Goal: Task Accomplishment & Management: Manage account settings

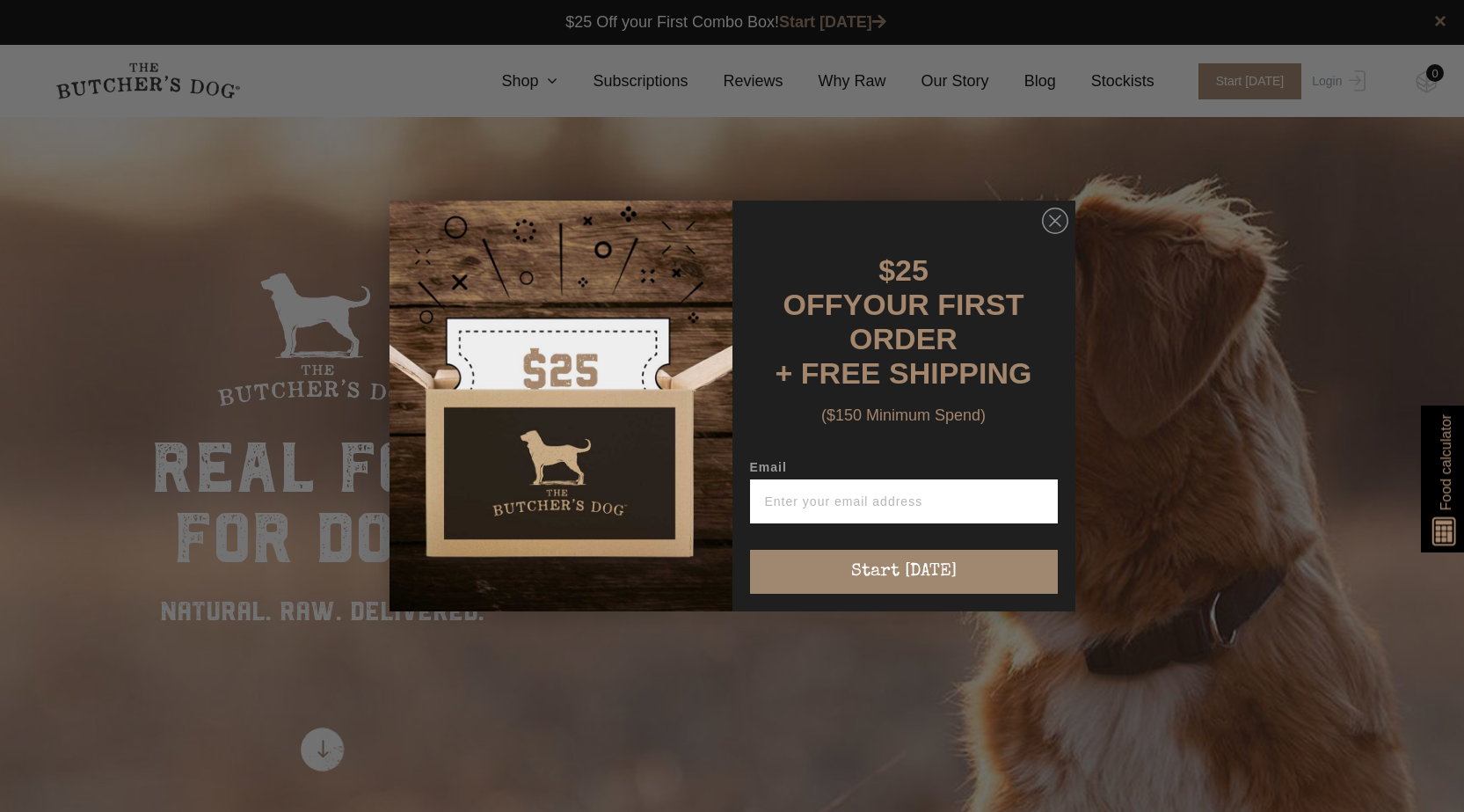
click at [1327, 77] on div "Close dialog $25 OFF YOUR FIRST ORDER + FREE SHIPPING ($150 Minimum Spend) Emai…" at bounding box center [732, 406] width 1464 height 812
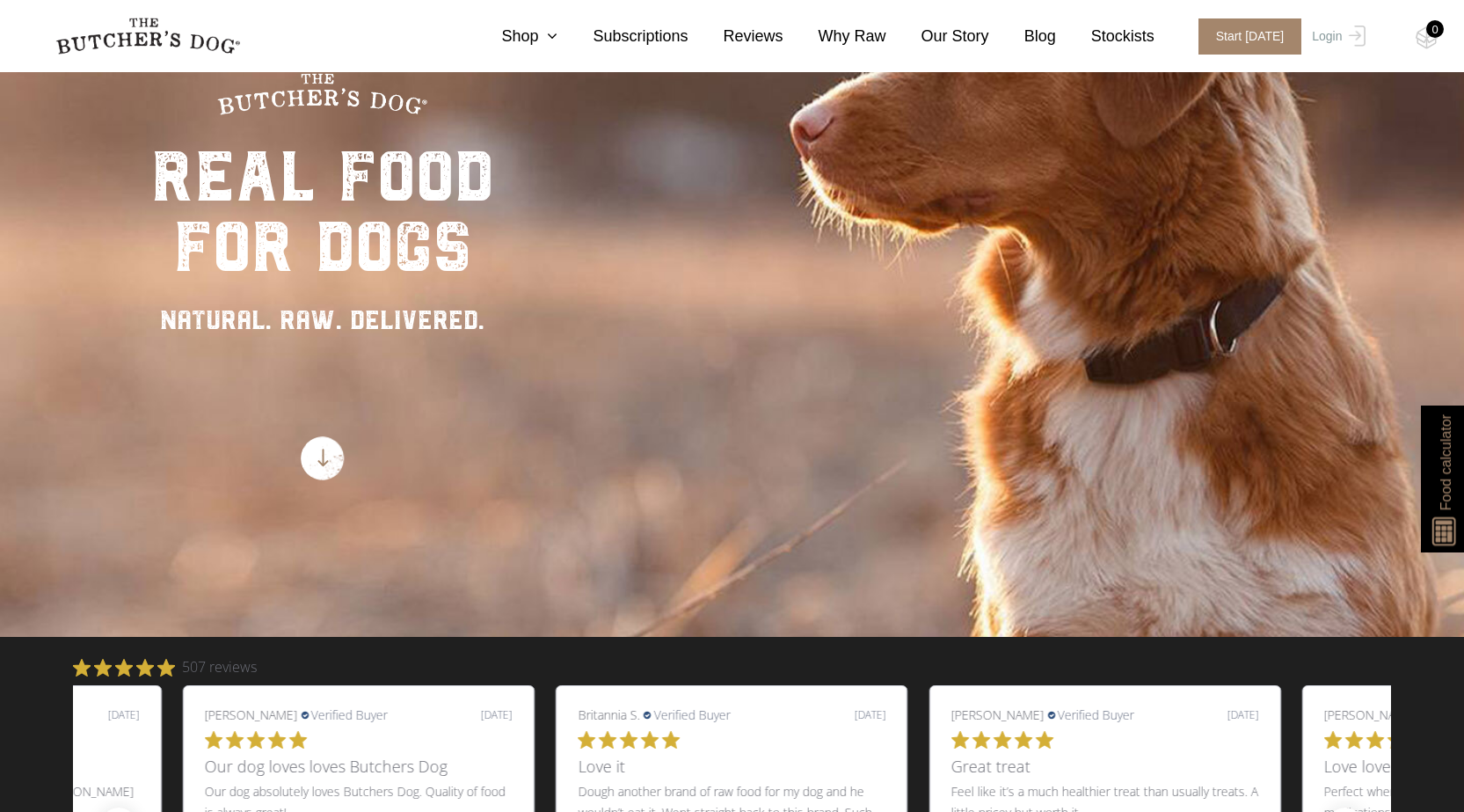
scroll to position [527, 0]
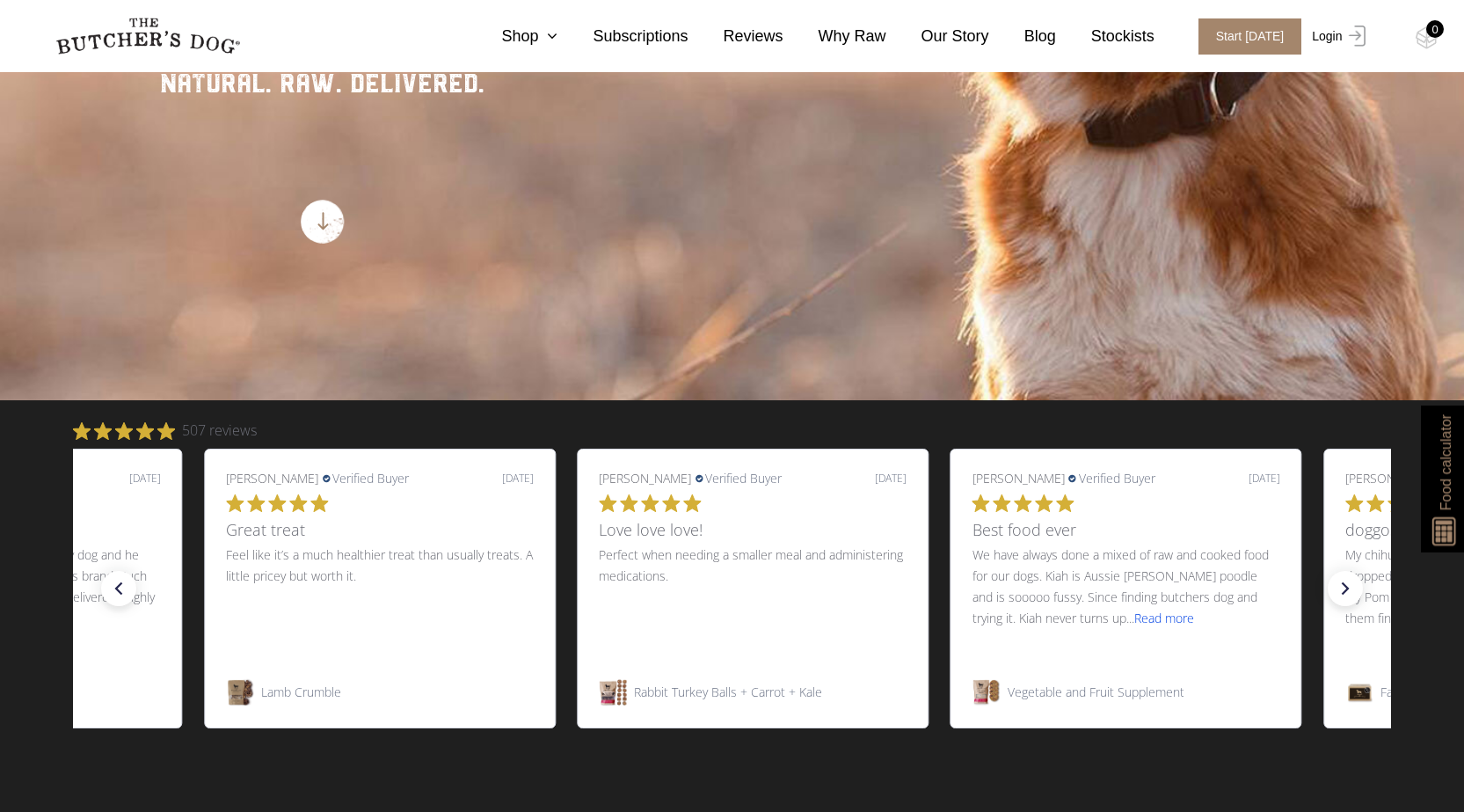
click at [1337, 37] on link "Login" at bounding box center [1336, 36] width 57 height 36
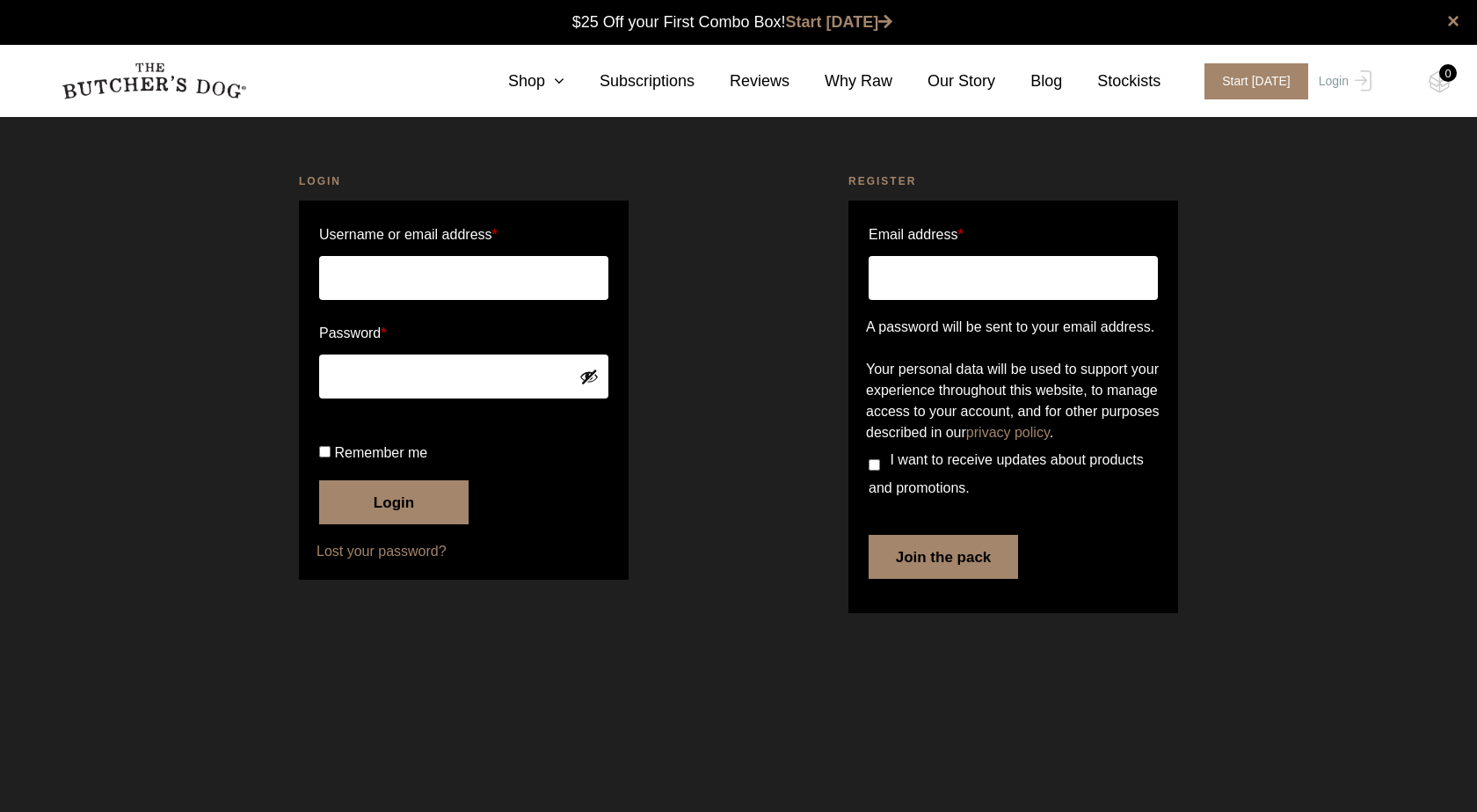
type input "jenniegruber17@gmail.com"
click at [389, 524] on button "Login" at bounding box center [395, 502] width 150 height 44
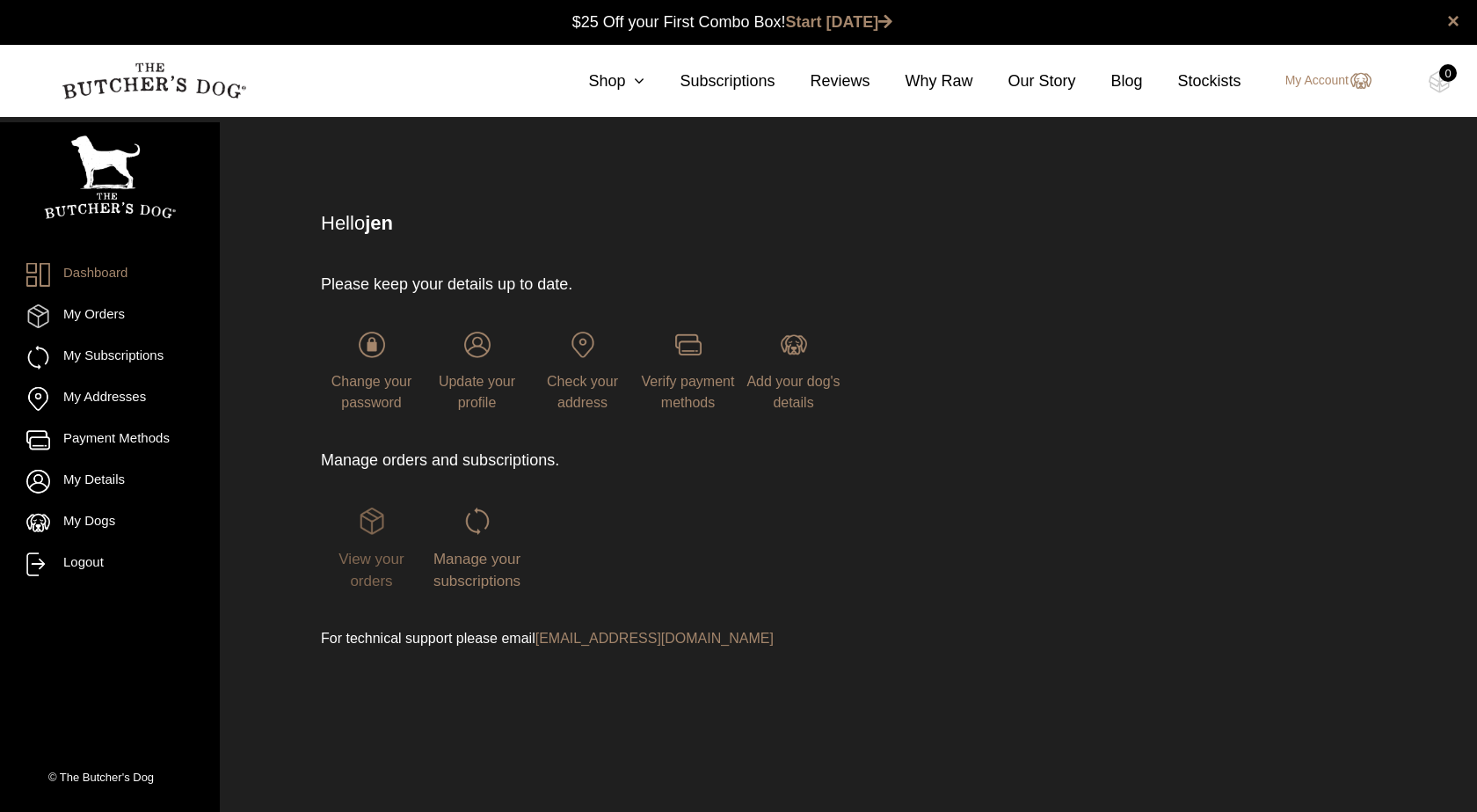
click at [375, 516] on img at bounding box center [372, 521] width 27 height 27
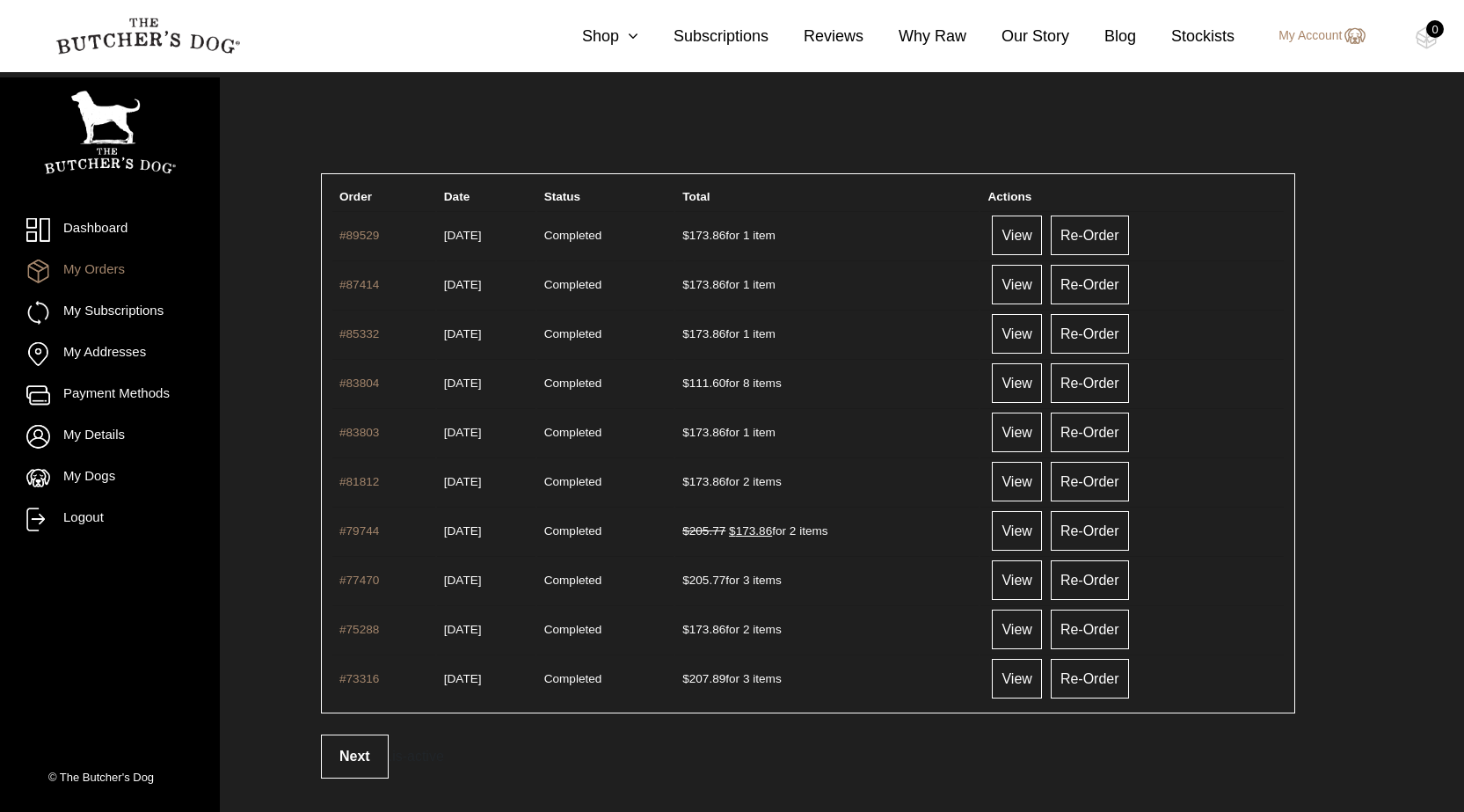
scroll to position [32, 0]
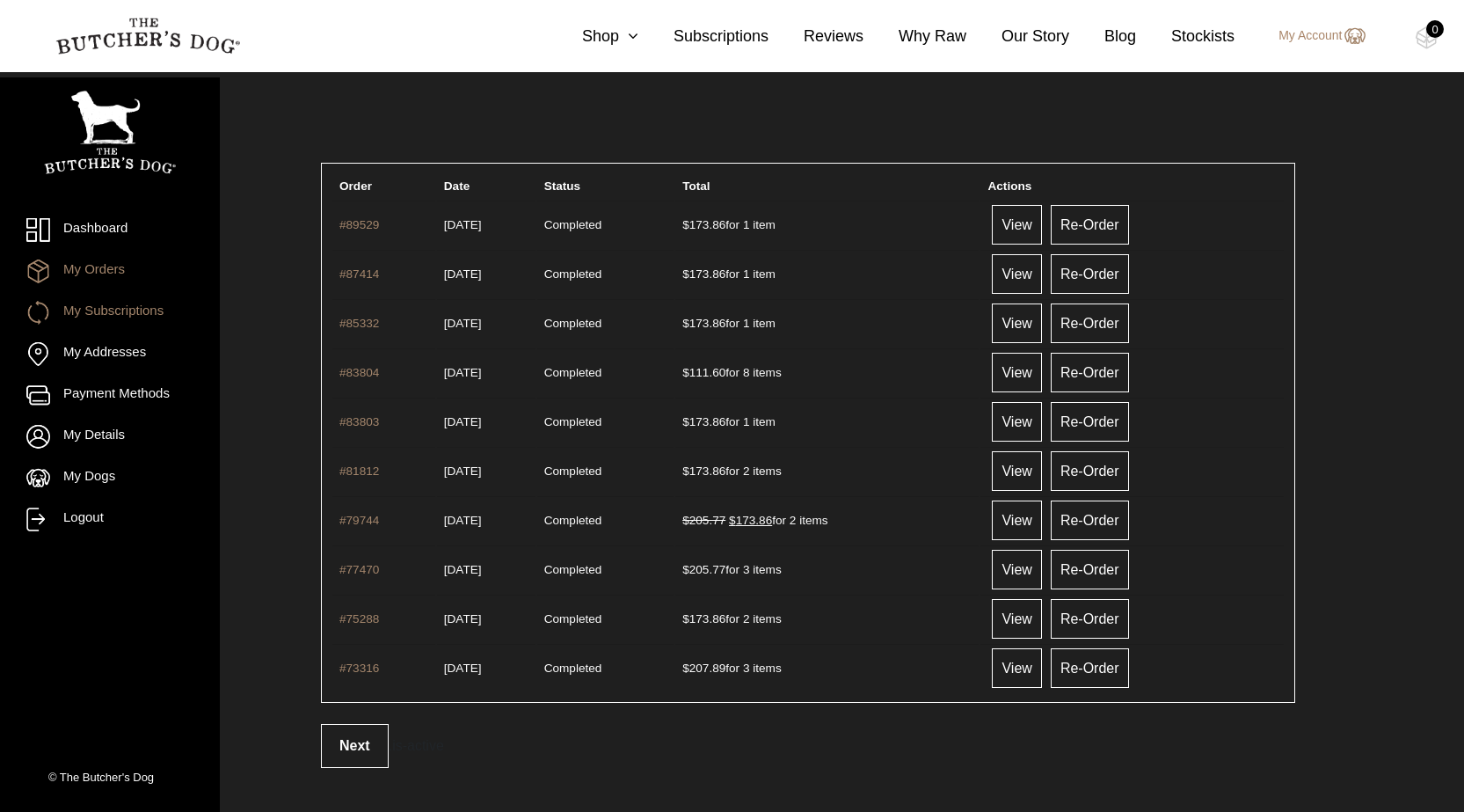
click at [119, 318] on link "My Subscriptions" at bounding box center [110, 312] width 167 height 24
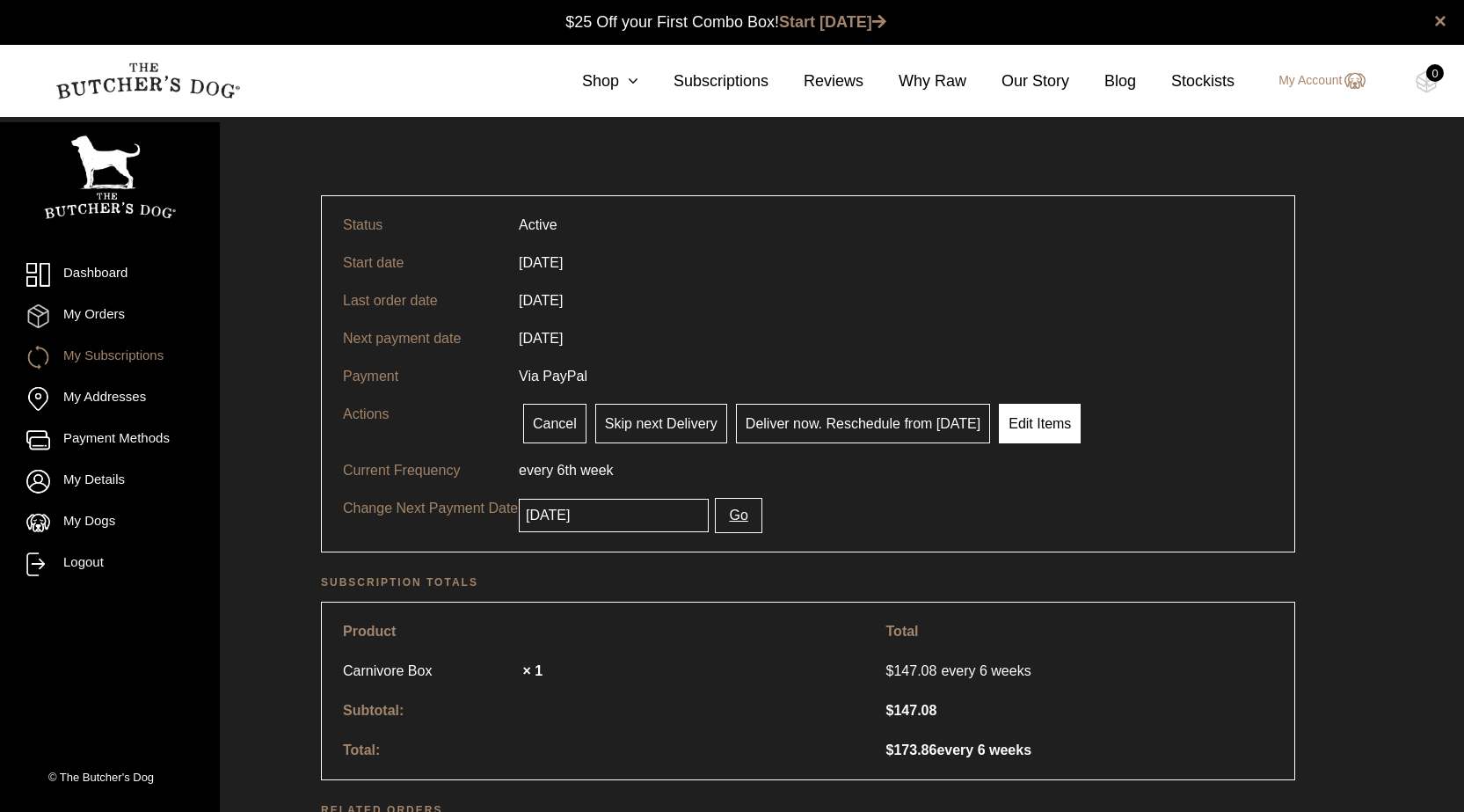
click at [1028, 422] on link "Edit Items" at bounding box center [1040, 423] width 82 height 40
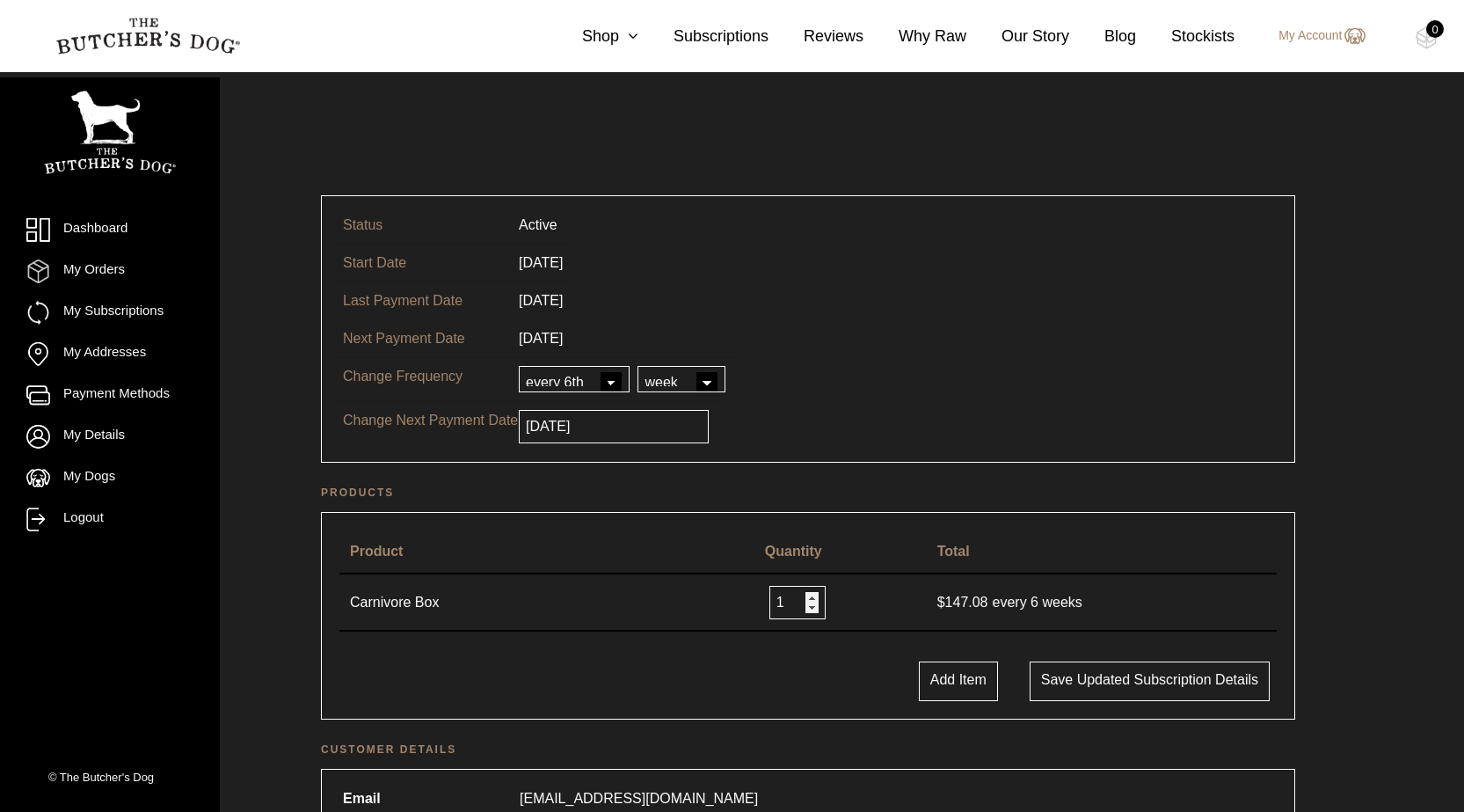
scroll to position [352, 0]
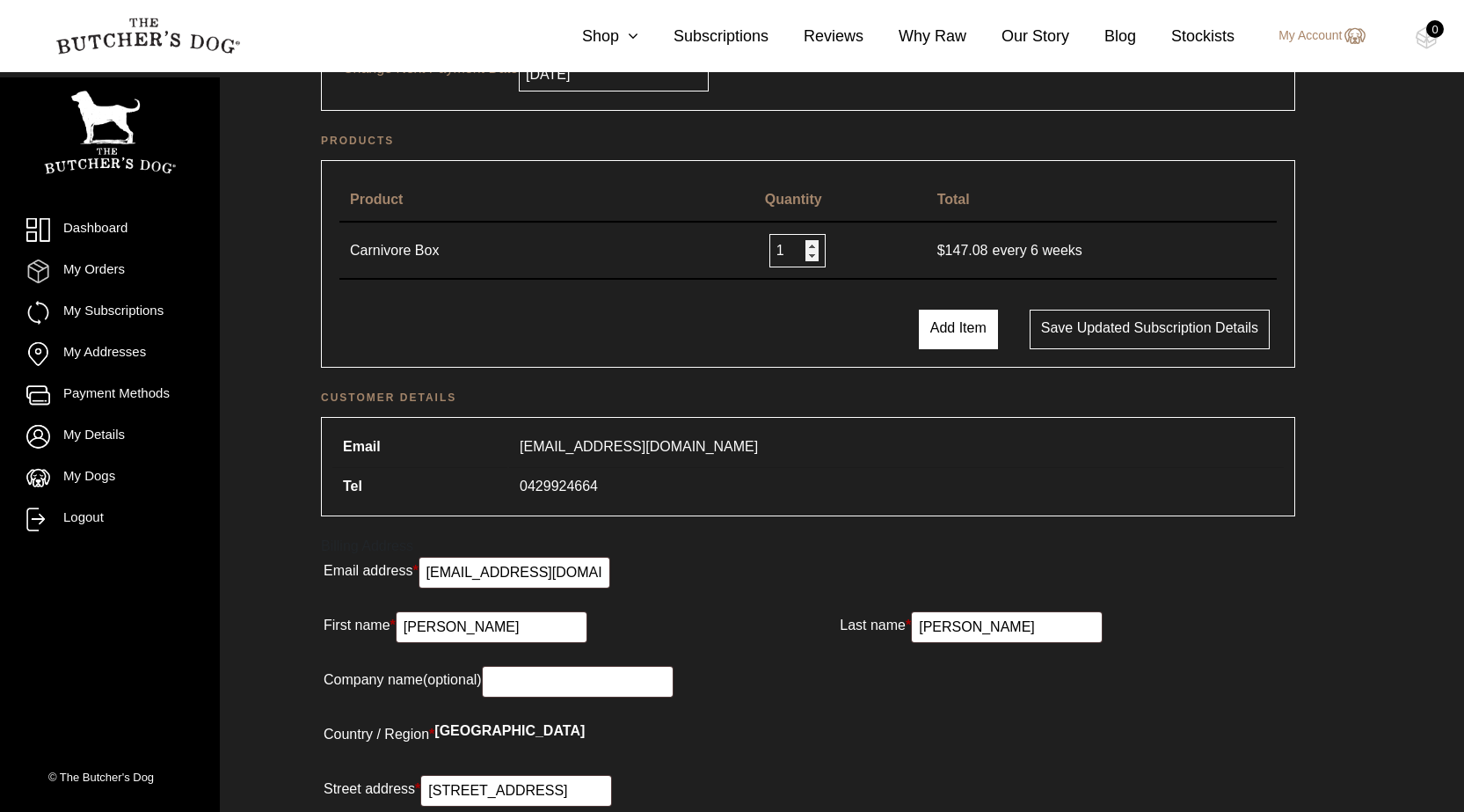
click at [954, 322] on button "Add Item" at bounding box center [958, 329] width 79 height 40
select select
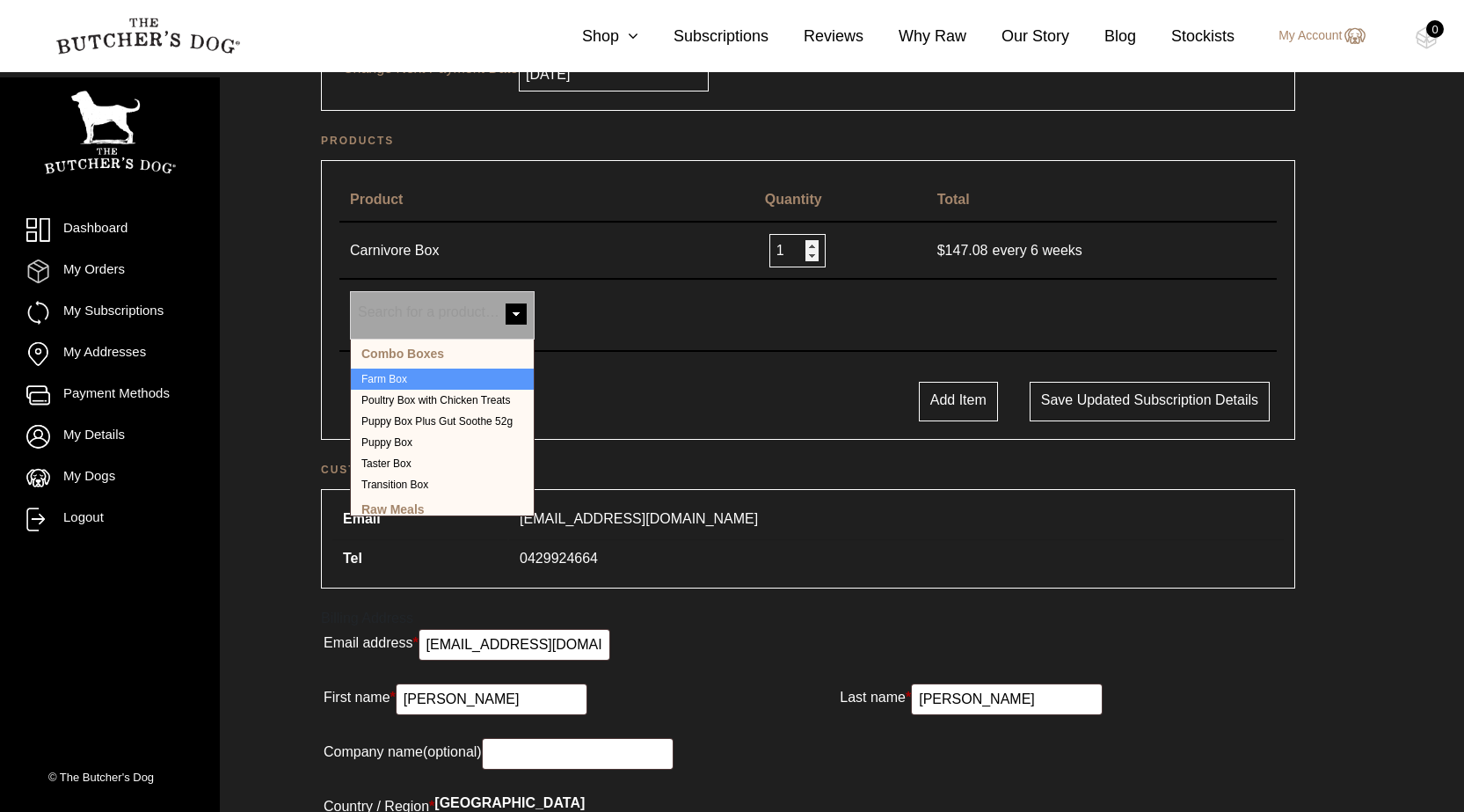
click at [519, 310] on span at bounding box center [516, 315] width 35 height 35
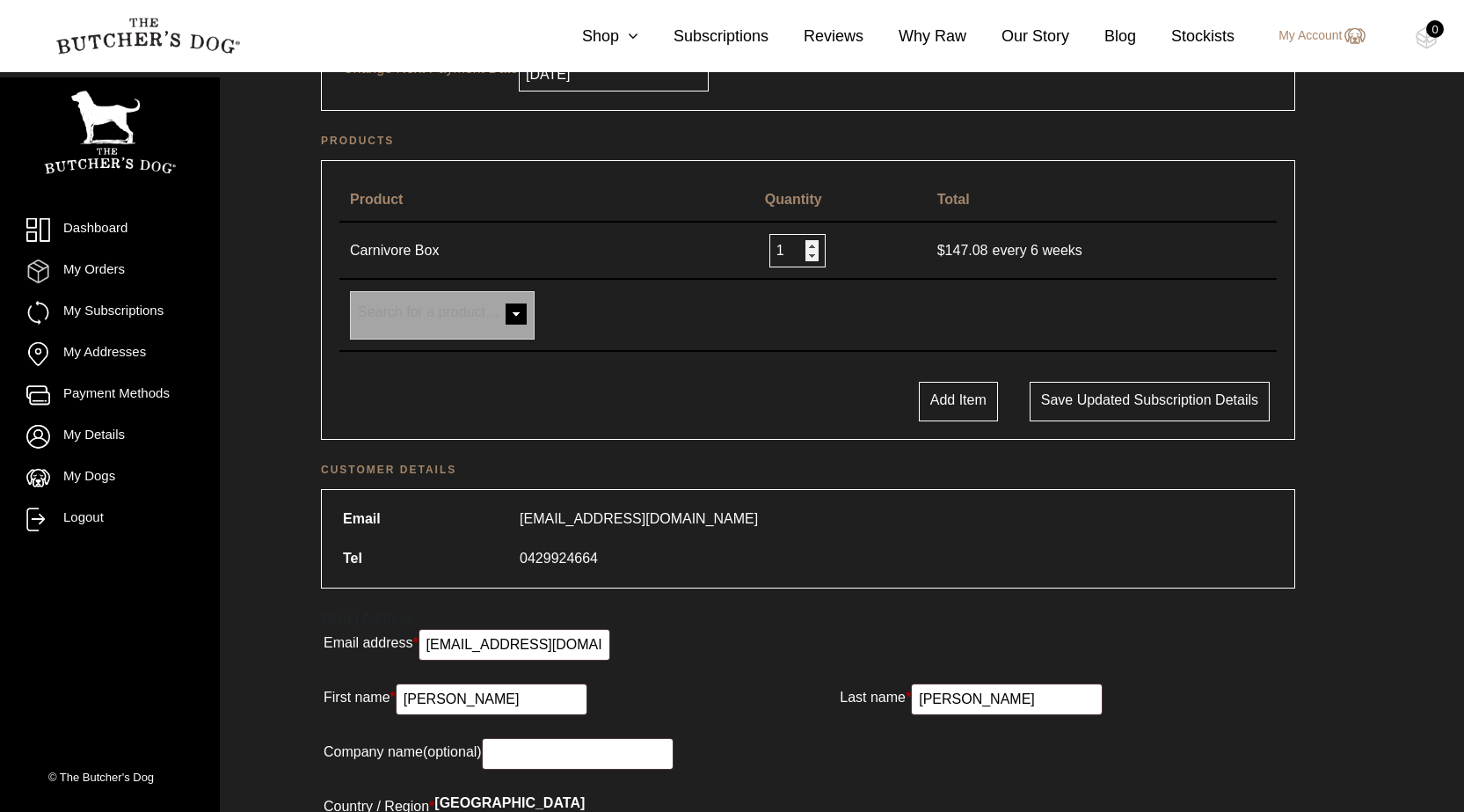
click at [657, 376] on div "Product Quantity Total Carnivore Box 1 $ 147.08 every 6 weeks × Farm Box Poultr…" at bounding box center [807, 300] width 974 height 280
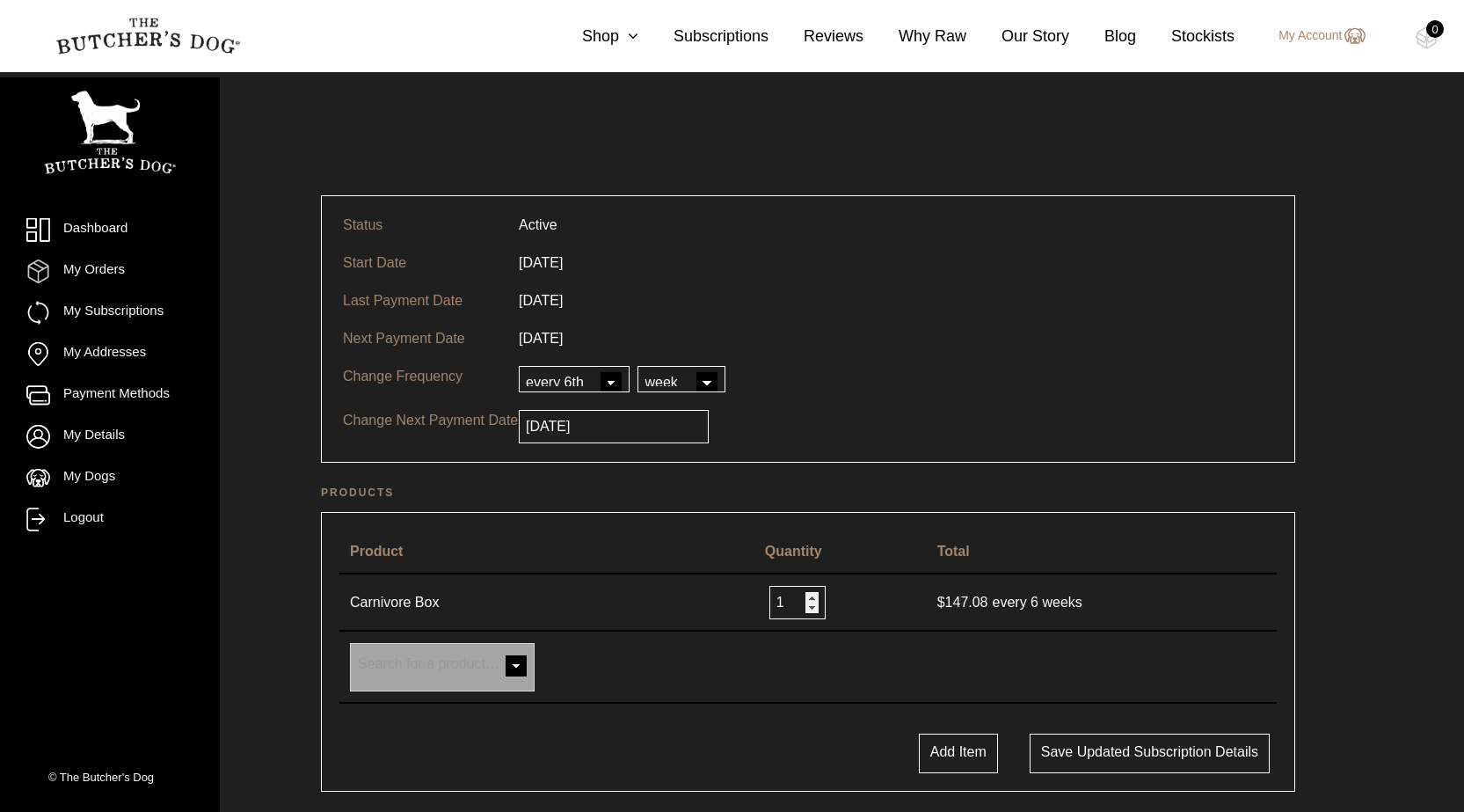
scroll to position [352, 0]
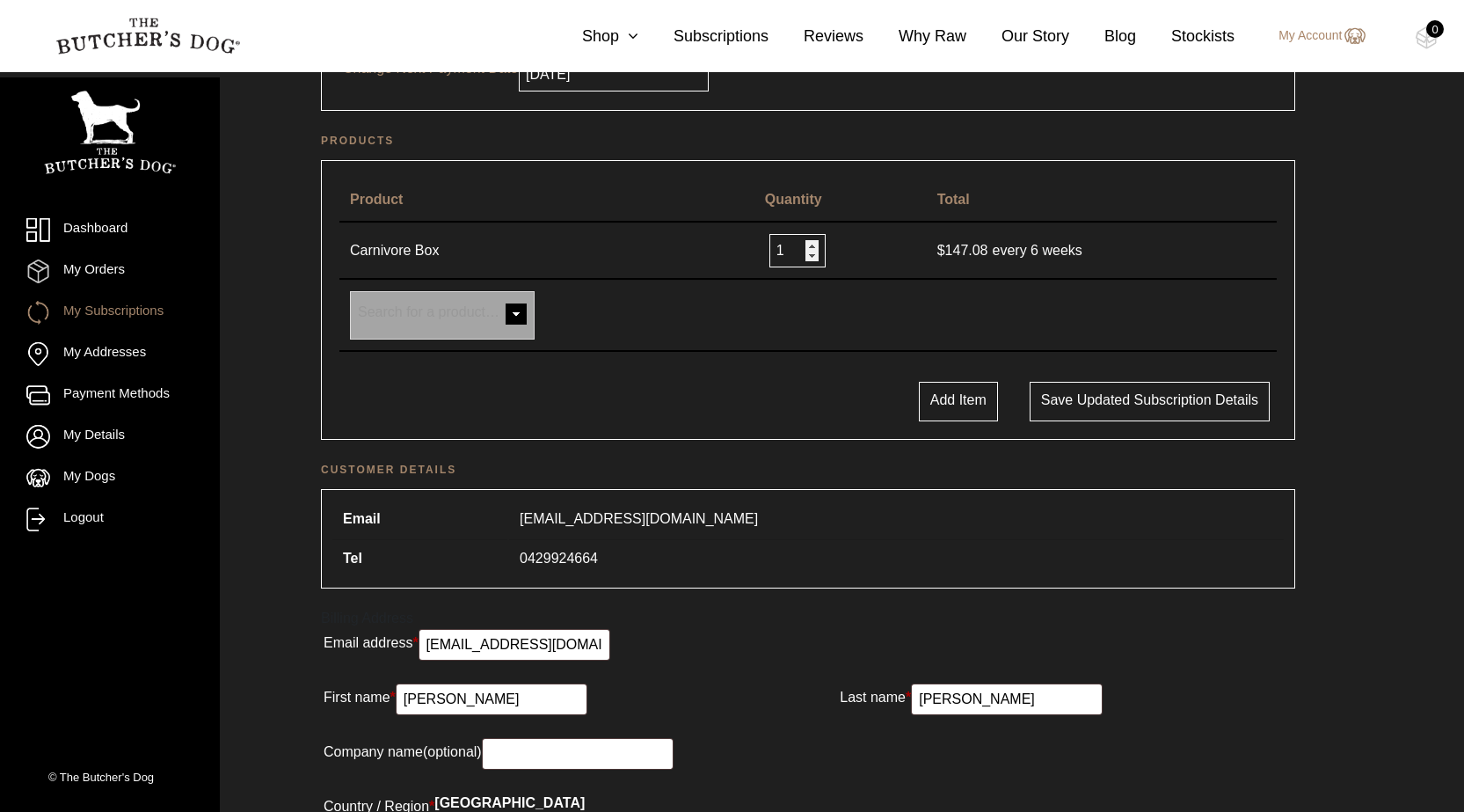
click at [113, 309] on link "My Subscriptions" at bounding box center [110, 312] width 167 height 24
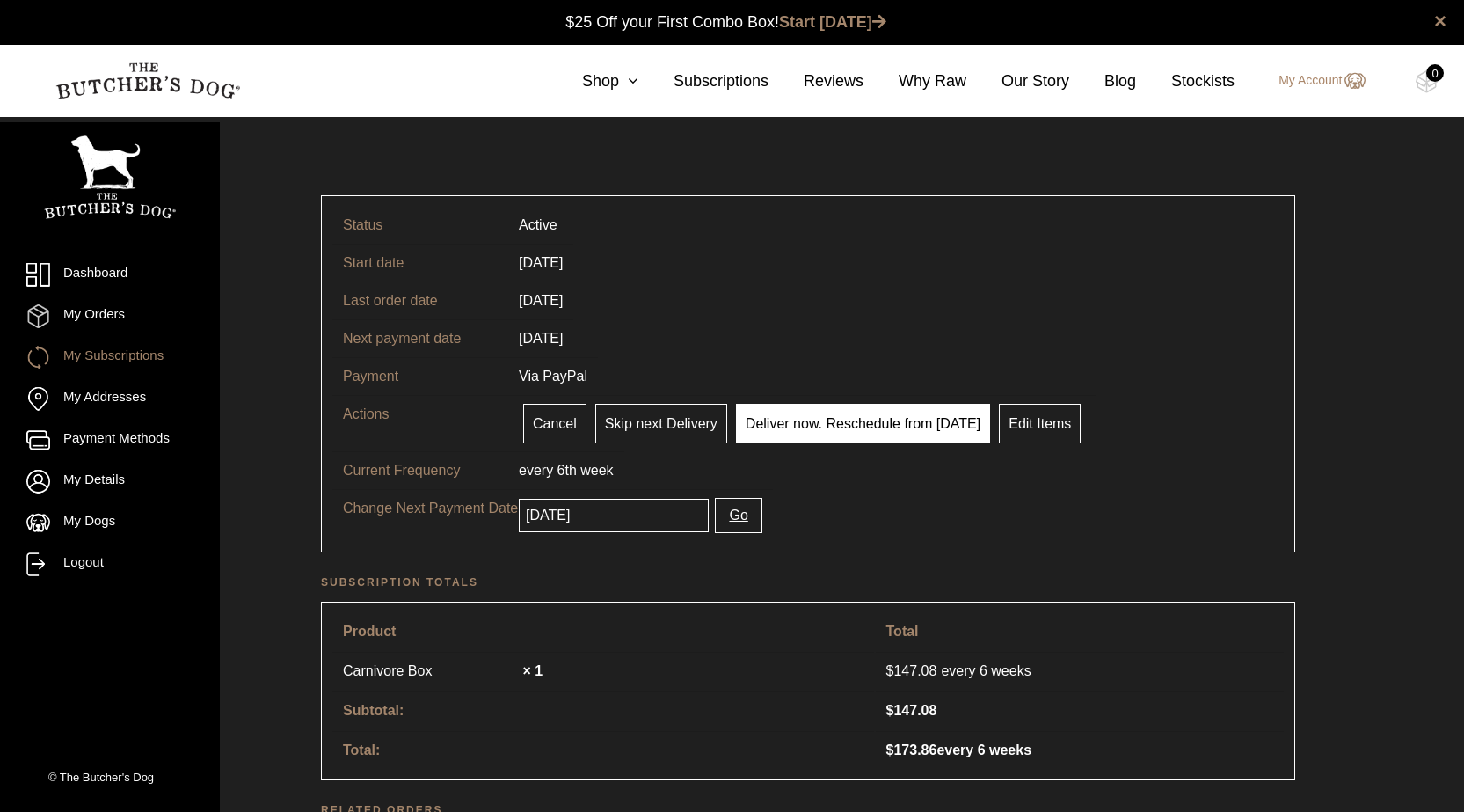
click at [839, 415] on link "Deliver now. Reschedule from [DATE]" at bounding box center [863, 423] width 254 height 40
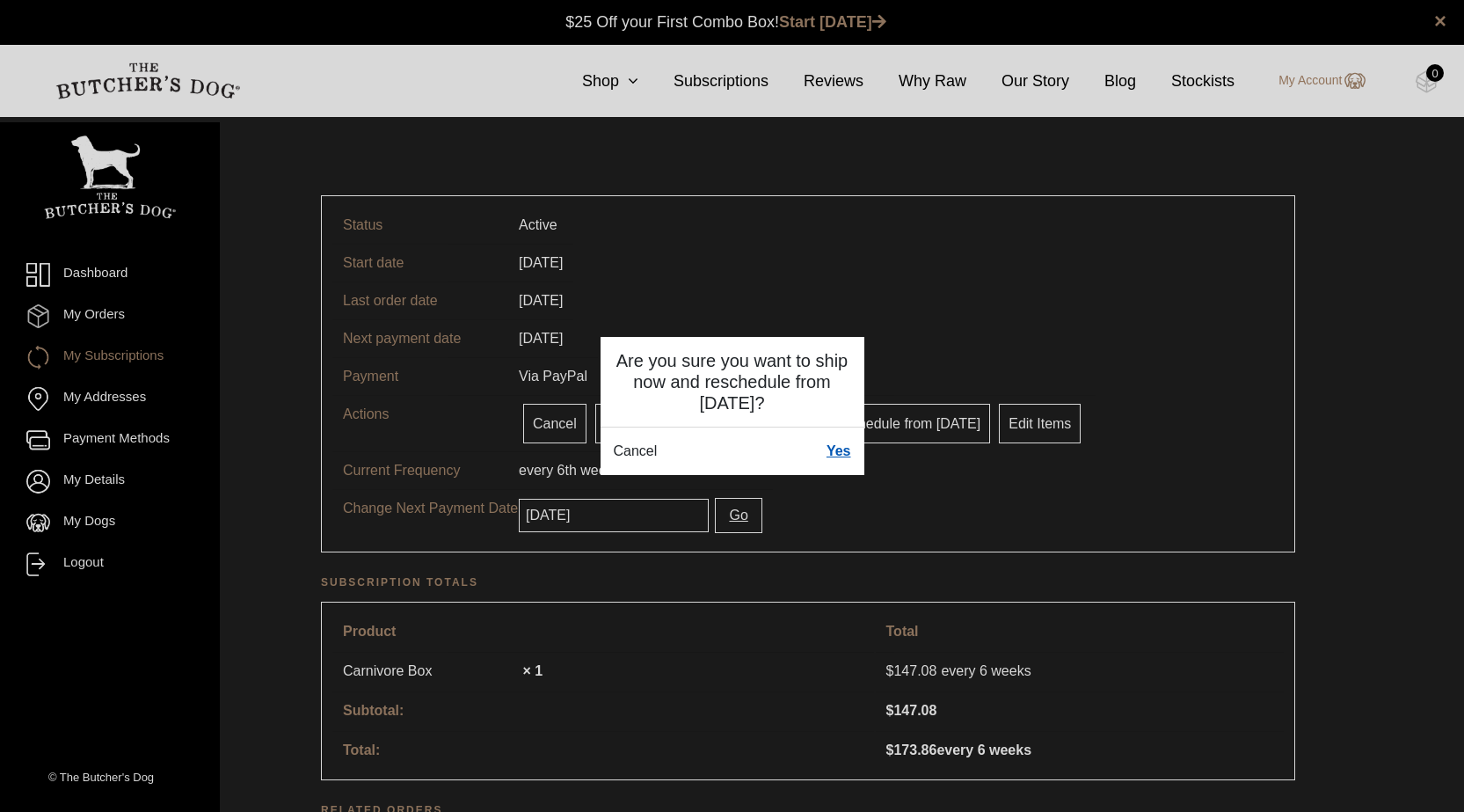
click at [846, 450] on link "Yes" at bounding box center [839, 451] width 25 height 21
